Goal: Task Accomplishment & Management: Manage account settings

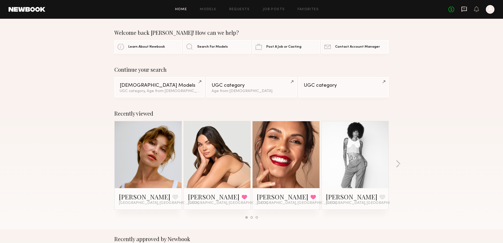
click at [464, 10] on icon at bounding box center [464, 9] width 6 height 6
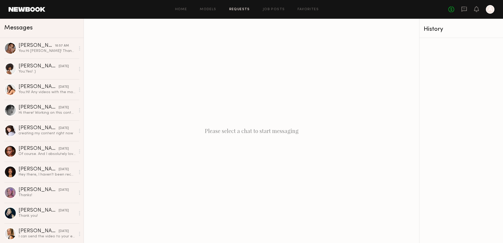
click at [242, 9] on link "Requests" at bounding box center [239, 9] width 21 height 3
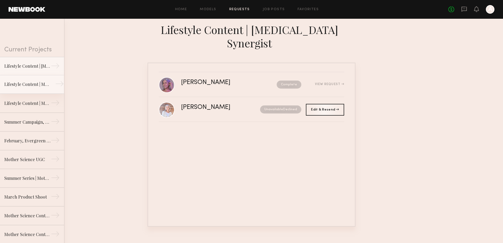
click at [30, 87] on div "Lifestyle Content | Molecular Hero Serum" at bounding box center [27, 84] width 47 height 6
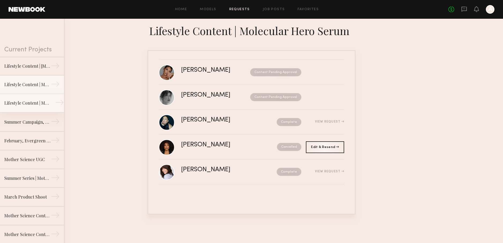
click at [34, 103] on div "Lifestyle Content | Mother Science, Molecular Genesis" at bounding box center [27, 103] width 47 height 6
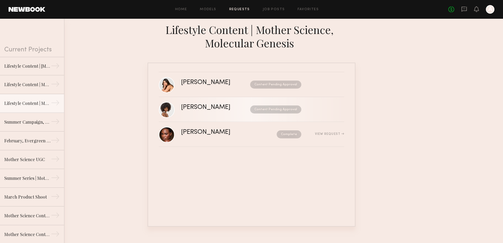
click at [201, 107] on div "[PERSON_NAME]" at bounding box center [210, 108] width 59 height 6
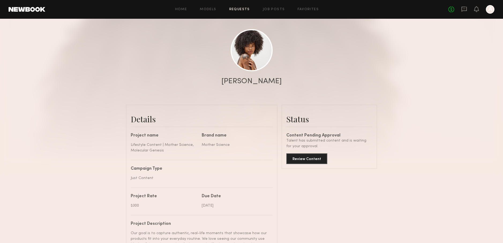
scroll to position [53, 0]
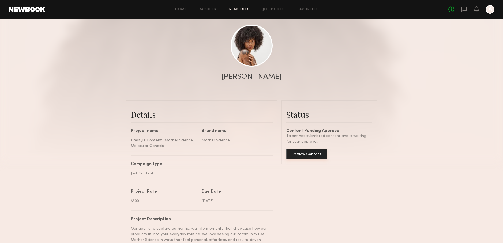
click at [309, 156] on button "Review Content" at bounding box center [306, 154] width 41 height 11
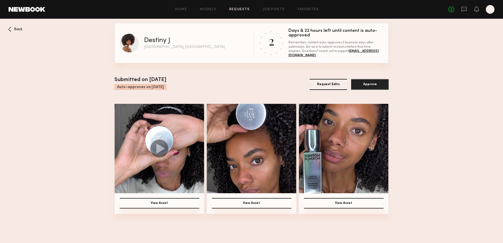
click at [181, 131] on img at bounding box center [160, 149] width 90 height 90
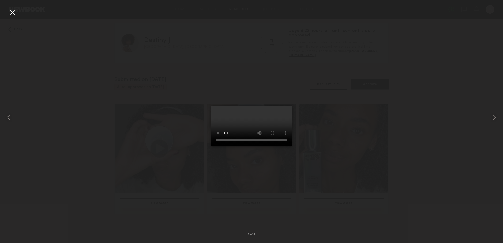
click at [341, 140] on div at bounding box center [251, 118] width 503 height 218
click at [341, 147] on div at bounding box center [251, 118] width 503 height 218
click at [14, 12] on div at bounding box center [12, 12] width 9 height 9
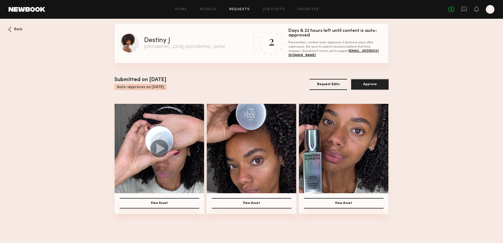
click at [341, 148] on img at bounding box center [344, 149] width 90 height 90
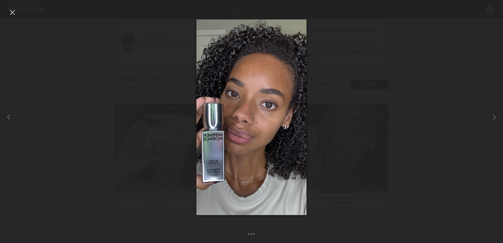
click at [15, 15] on div at bounding box center [12, 12] width 9 height 9
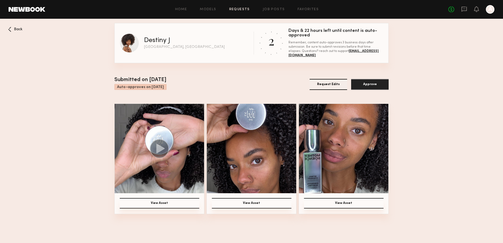
click at [171, 128] on img at bounding box center [160, 149] width 90 height 90
